Goal: Task Accomplishment & Management: Manage account settings

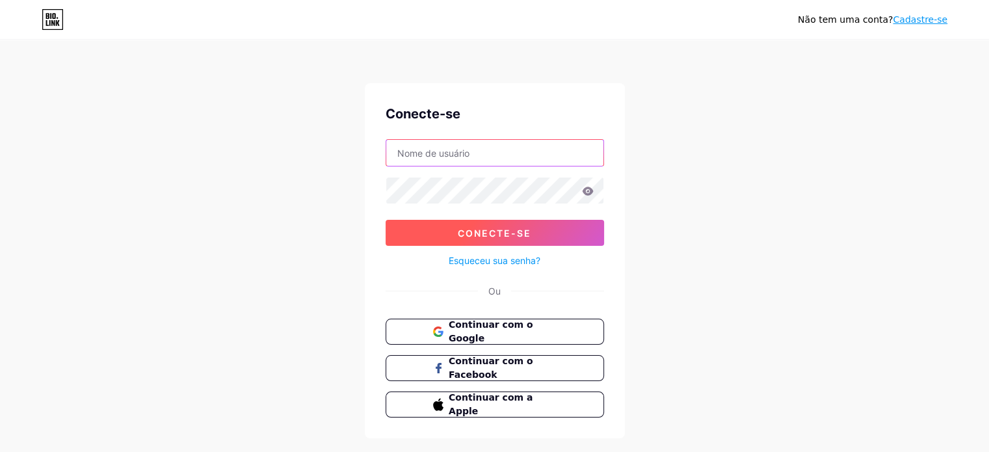
type input "[EMAIL_ADDRESS][DOMAIN_NAME]"
click at [497, 232] on font "Conecte-se" at bounding box center [494, 232] width 73 height 11
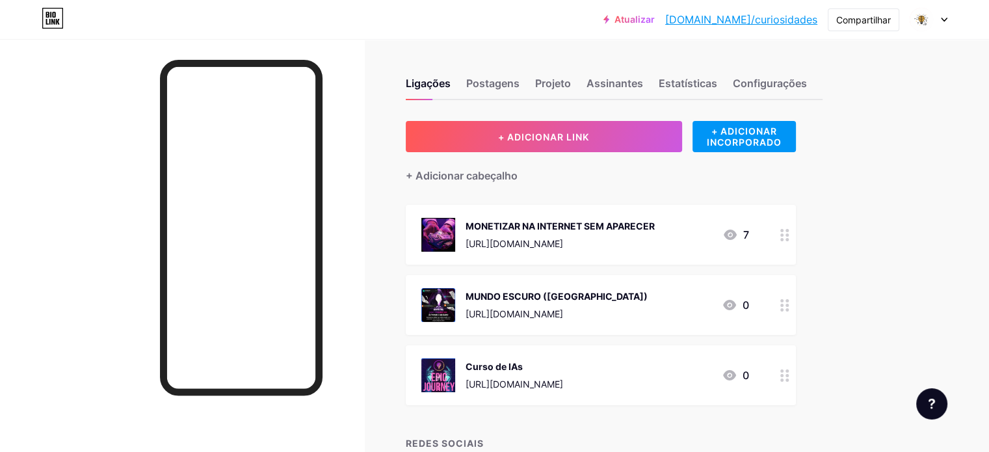
click at [937, 25] on div at bounding box center [928, 19] width 38 height 23
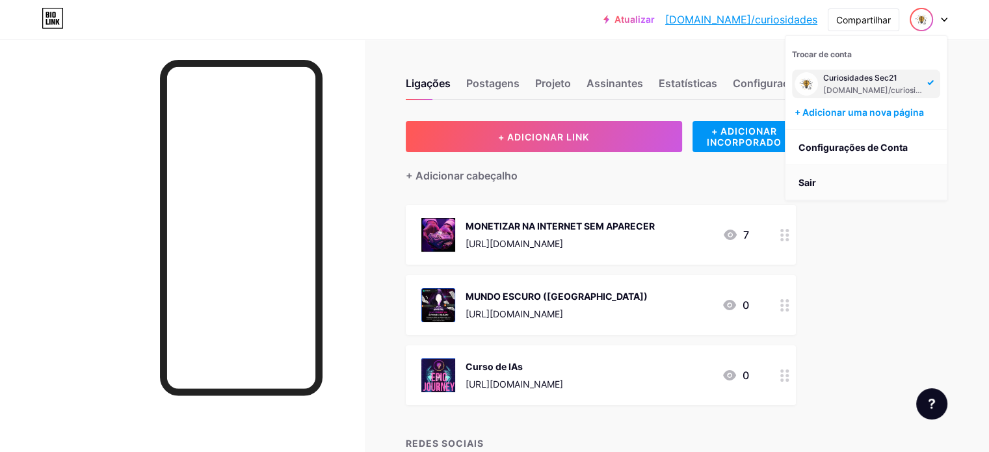
click at [809, 184] on font "Sair" at bounding box center [807, 182] width 18 height 11
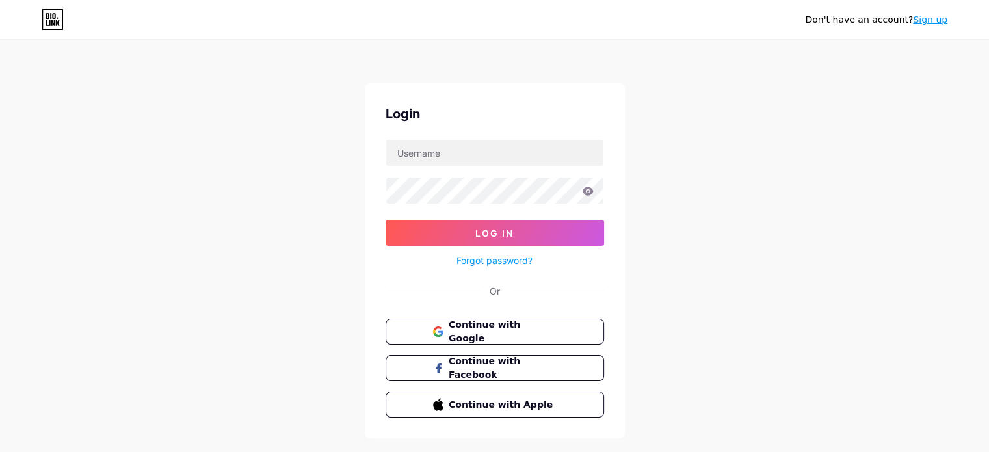
type input "[EMAIL_ADDRESS][DOMAIN_NAME]"
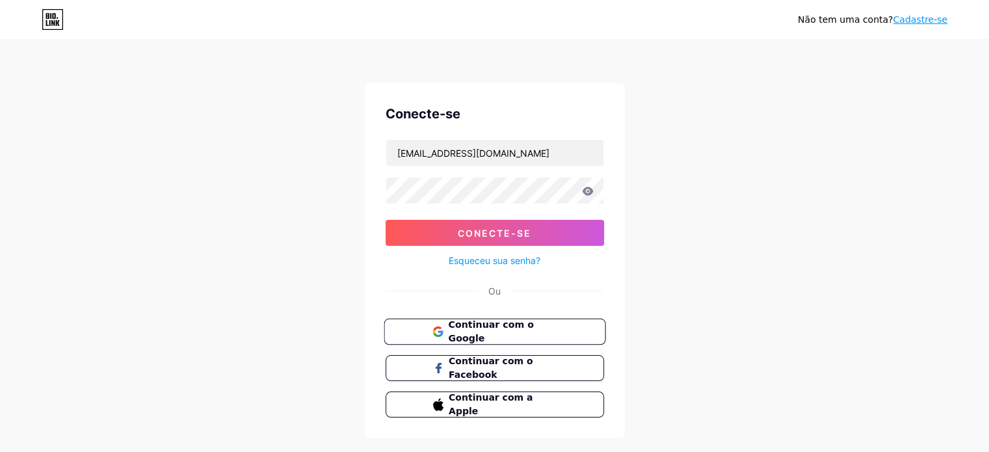
click at [489, 327] on font "Continuar com o Google" at bounding box center [490, 331] width 85 height 25
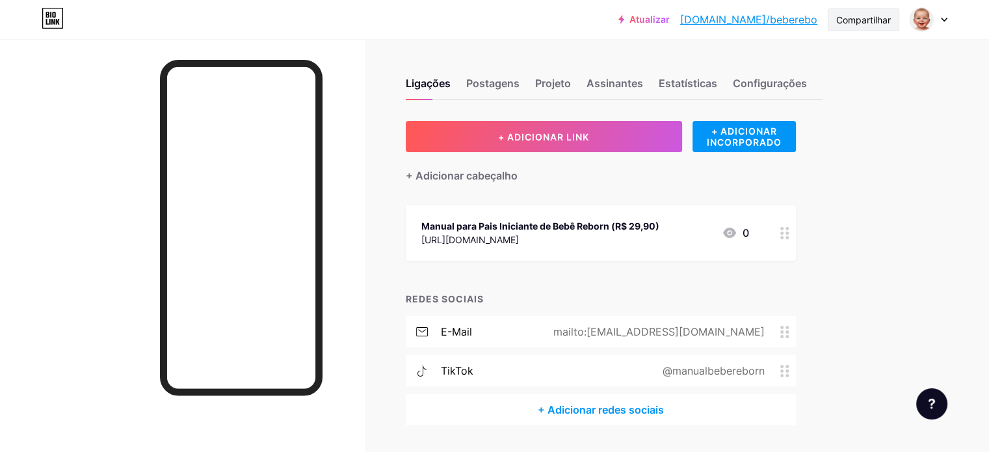
click at [861, 19] on font "Compartilhar" at bounding box center [863, 19] width 55 height 11
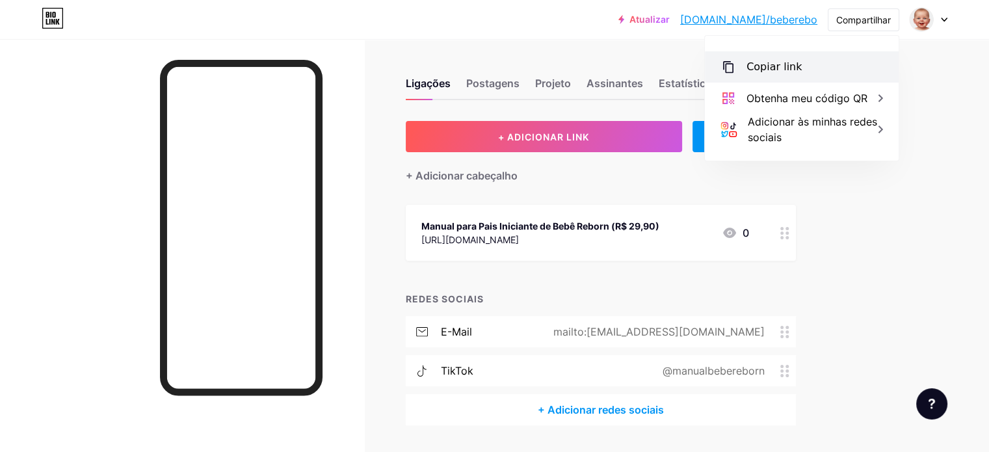
click at [796, 67] on div "Copiar link" at bounding box center [802, 66] width 194 height 31
